Goal: Use online tool/utility: Use online tool/utility

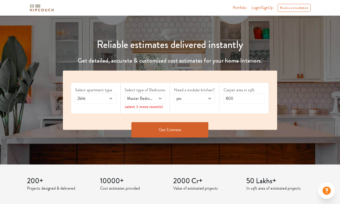
scroll to position [39, 0]
click at [160, 98] on icon at bounding box center [160, 98] width 4 height 4
click at [209, 99] on icon at bounding box center [209, 99] width 3 height 2
click at [191, 119] on div "no" at bounding box center [196, 121] width 38 height 6
drag, startPoint x: 237, startPoint y: 100, endPoint x: 222, endPoint y: 96, distance: 15.4
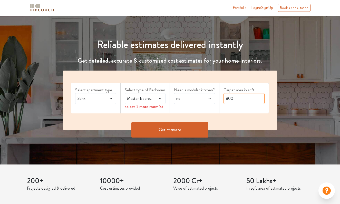
click at [222, 96] on div "Carpet area in sqft. 800" at bounding box center [244, 98] width 50 height 31
type input "1040"
click at [145, 99] on span "Master Bedroom" at bounding box center [139, 98] width 27 height 6
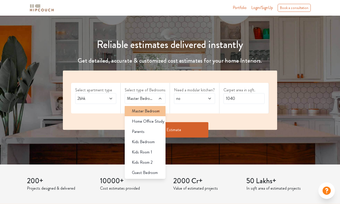
click at [153, 110] on span "Master Bedroom" at bounding box center [146, 111] width 28 height 6
click at [111, 100] on icon at bounding box center [111, 98] width 4 height 4
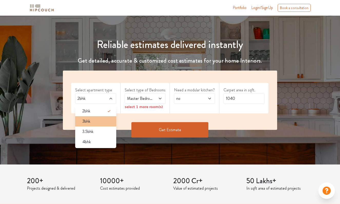
click at [105, 119] on div "3bhk" at bounding box center [97, 121] width 38 height 6
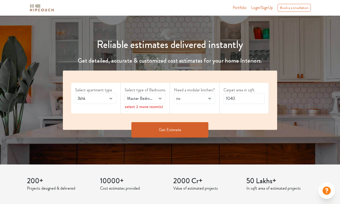
click at [162, 99] on icon at bounding box center [160, 98] width 4 height 4
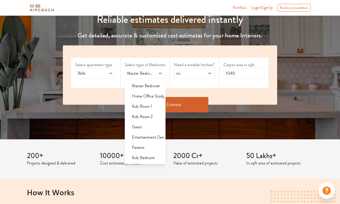
scroll to position [62, 0]
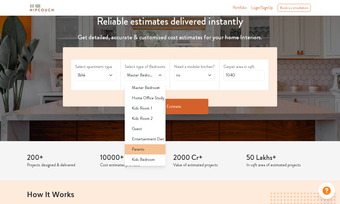
click at [152, 151] on div "Parents" at bounding box center [147, 149] width 38 height 6
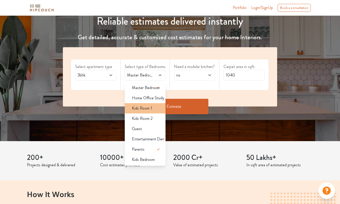
click at [155, 108] on div "Kids Room 1" at bounding box center [147, 108] width 38 height 6
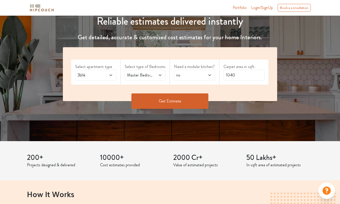
click at [150, 102] on button "Get Estimate" at bounding box center [169, 100] width 77 height 15
